Goal: Transaction & Acquisition: Book appointment/travel/reservation

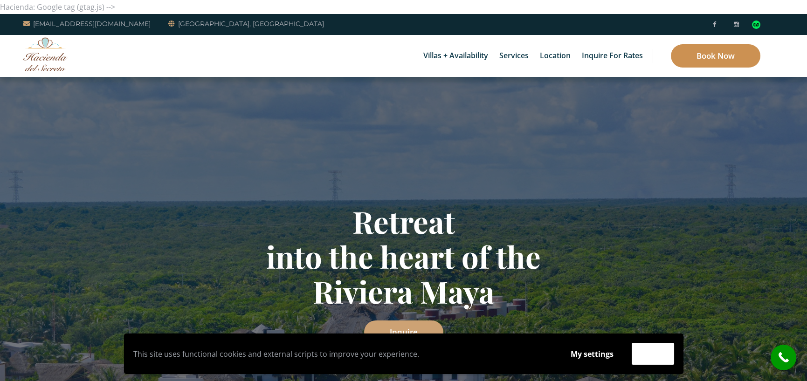
click at [715, 44] on link "Book Now" at bounding box center [716, 55] width 90 height 23
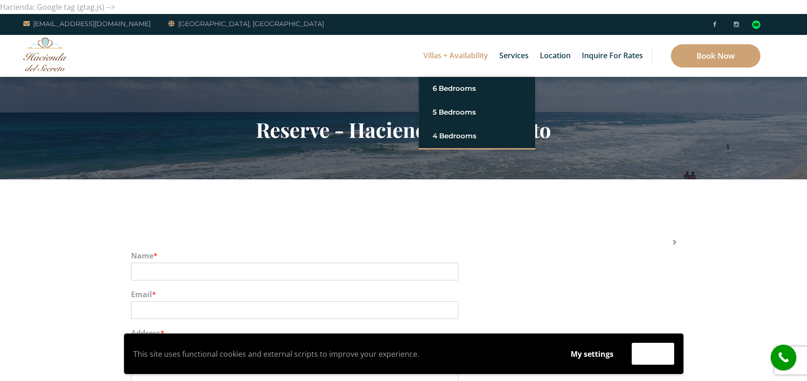
click at [445, 50] on link "Villas + Availability" at bounding box center [456, 56] width 74 height 42
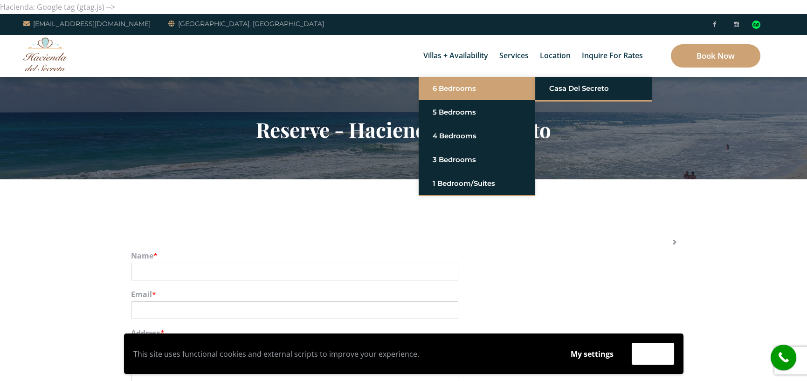
click at [448, 89] on link "6 Bedrooms" at bounding box center [477, 88] width 89 height 17
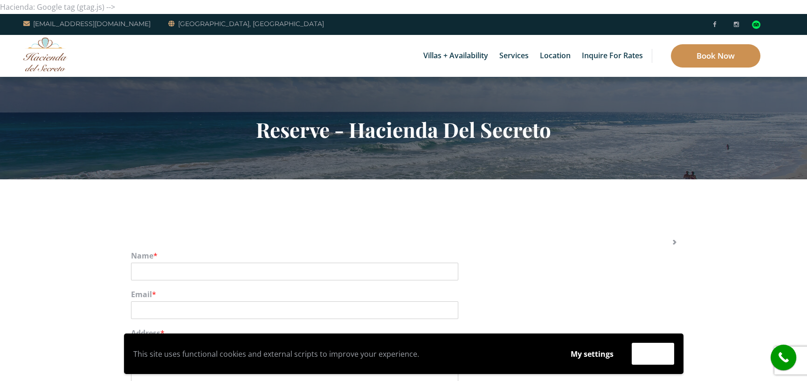
click at [718, 44] on link "Book Now" at bounding box center [716, 55] width 90 height 23
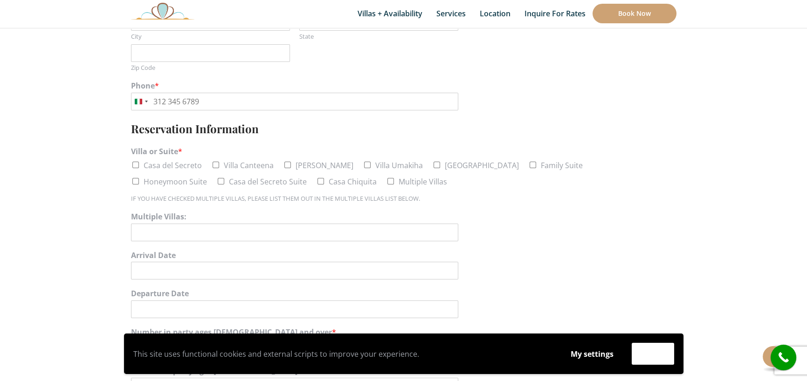
scroll to position [373, 0]
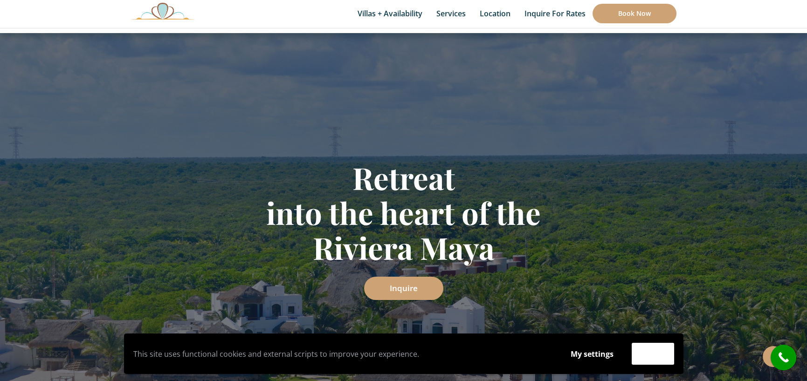
scroll to position [140, 0]
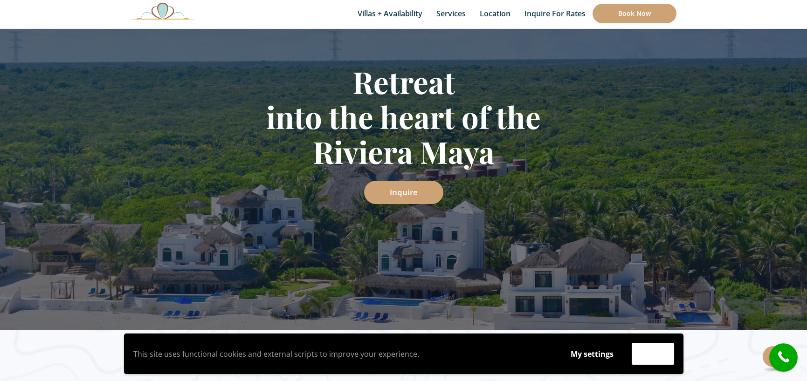
click at [783, 358] on icon "call" at bounding box center [783, 357] width 23 height 23
